Goal: Information Seeking & Learning: Learn about a topic

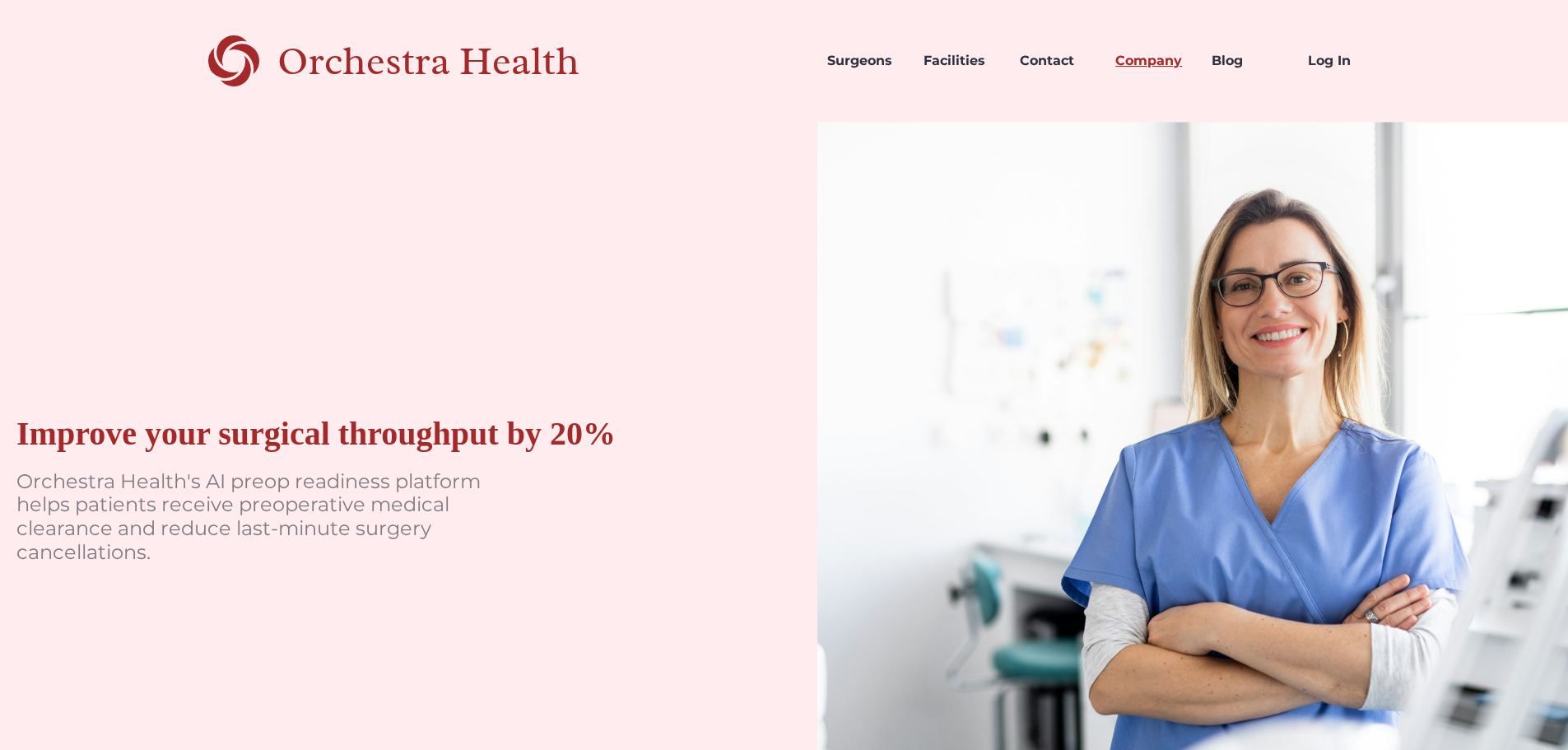
click at [1140, 58] on link "Company" at bounding box center [1150, 60] width 96 height 56
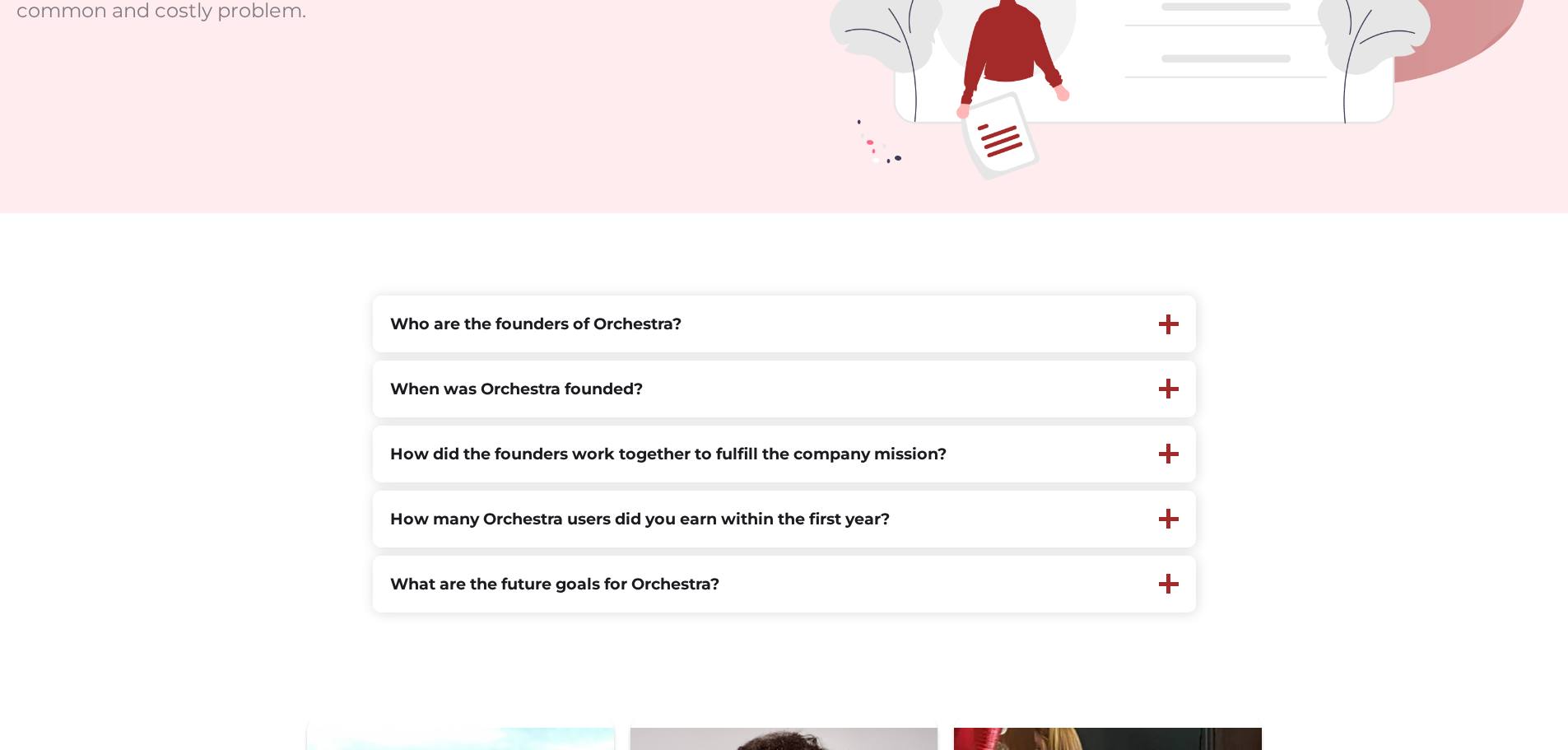
scroll to position [411, 0]
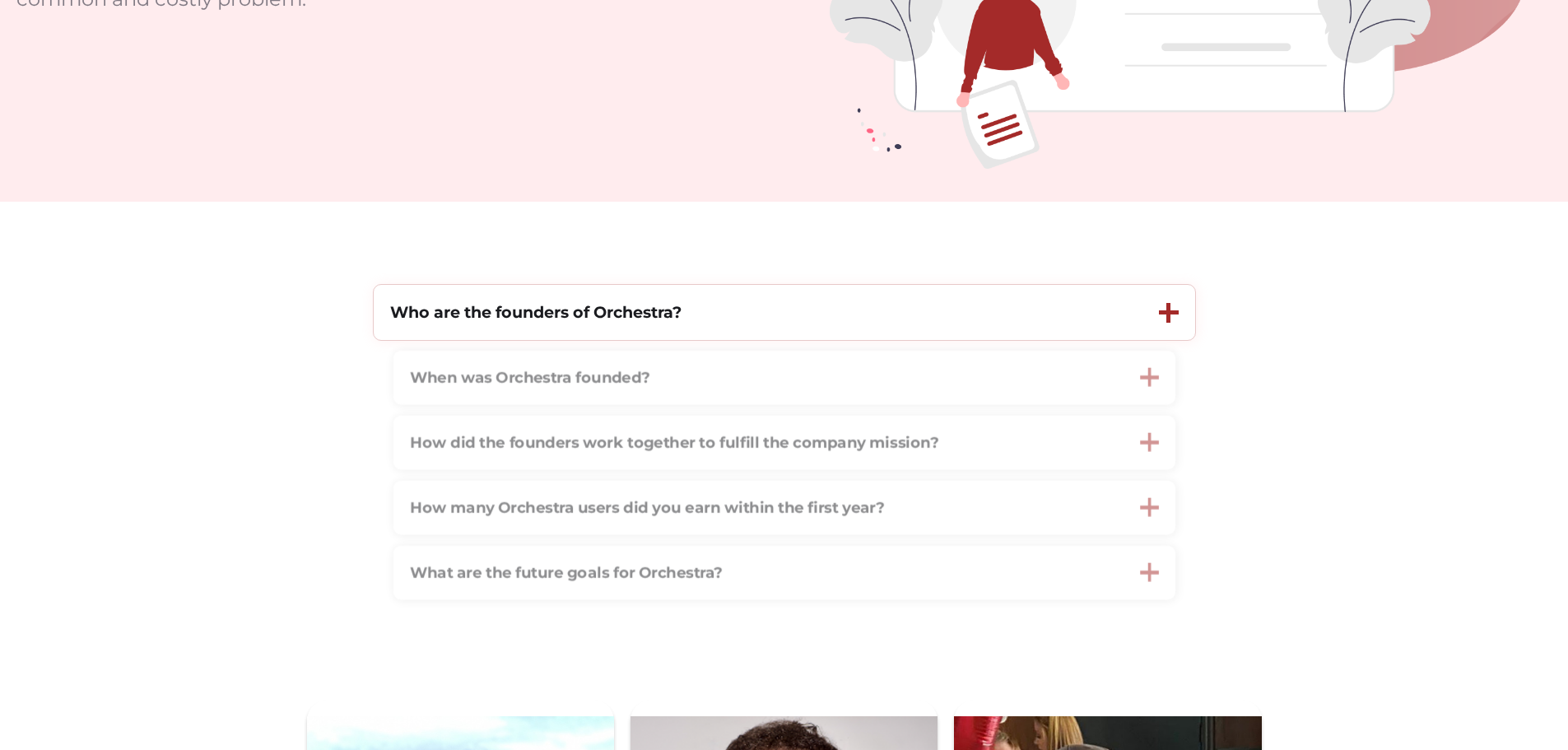
click at [1049, 334] on div "Who are the founders of Orchestra?" at bounding box center [758, 312] width 768 height 55
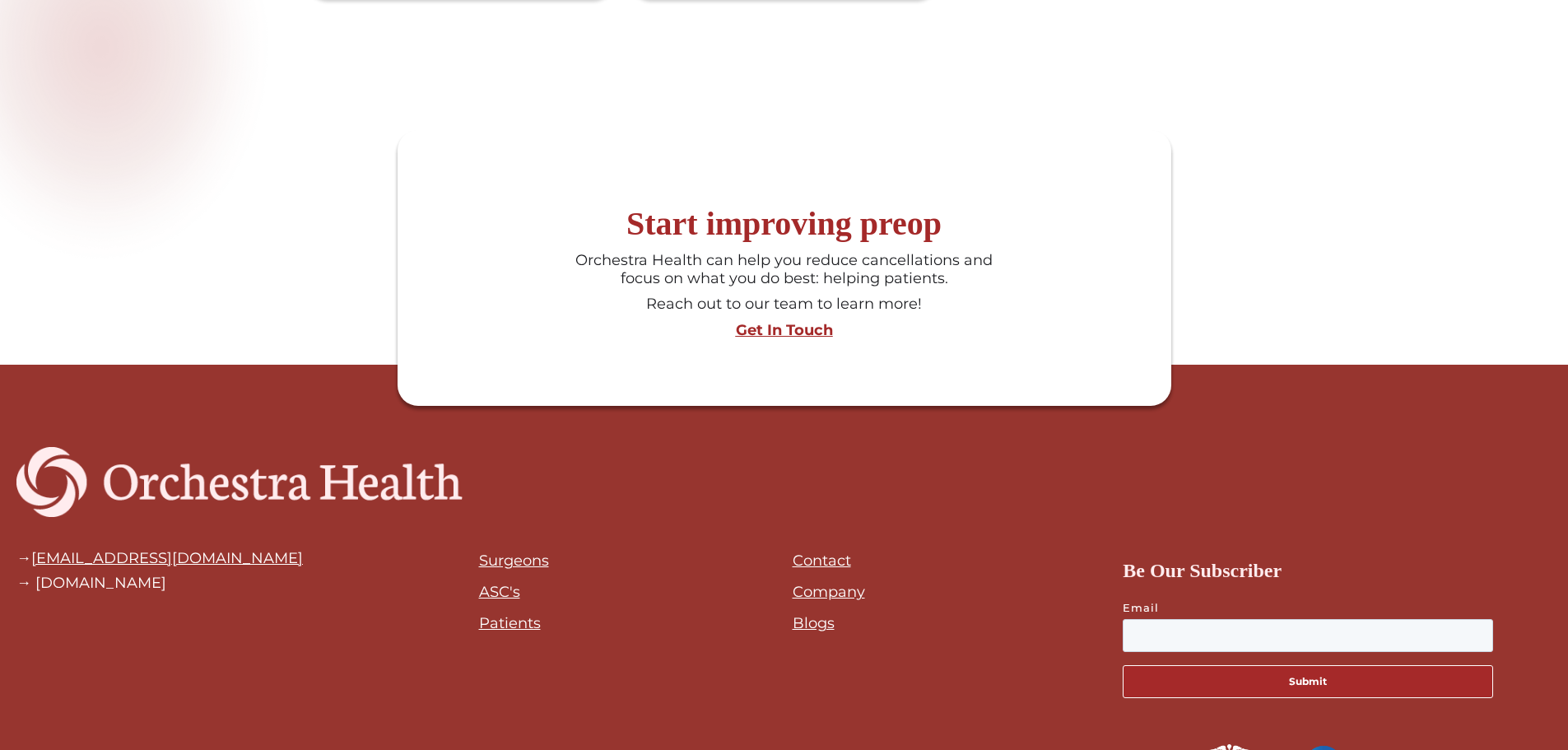
scroll to position [2288, 0]
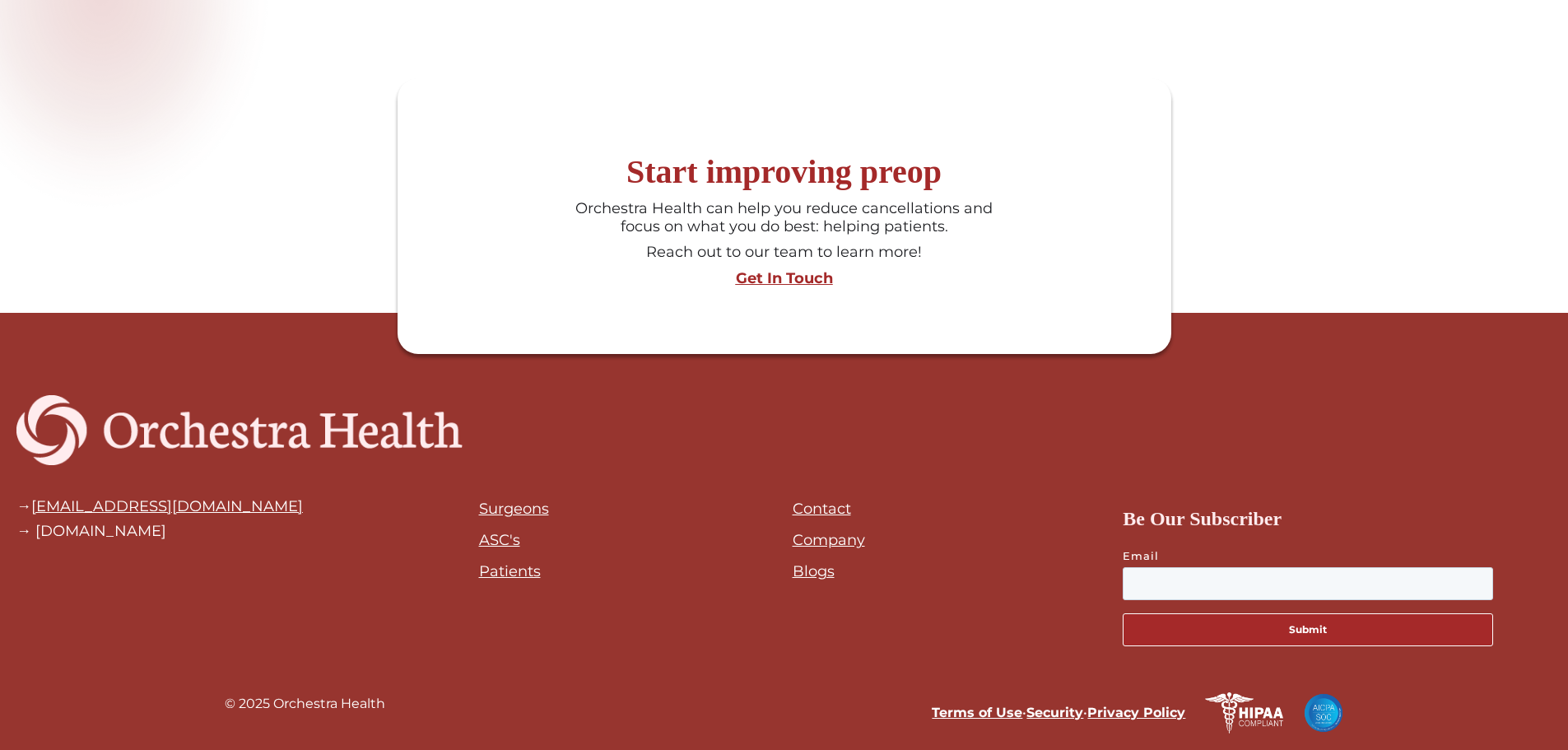
click at [802, 539] on link "Company" at bounding box center [829, 540] width 72 height 18
